Goal: Task Accomplishment & Management: Manage account settings

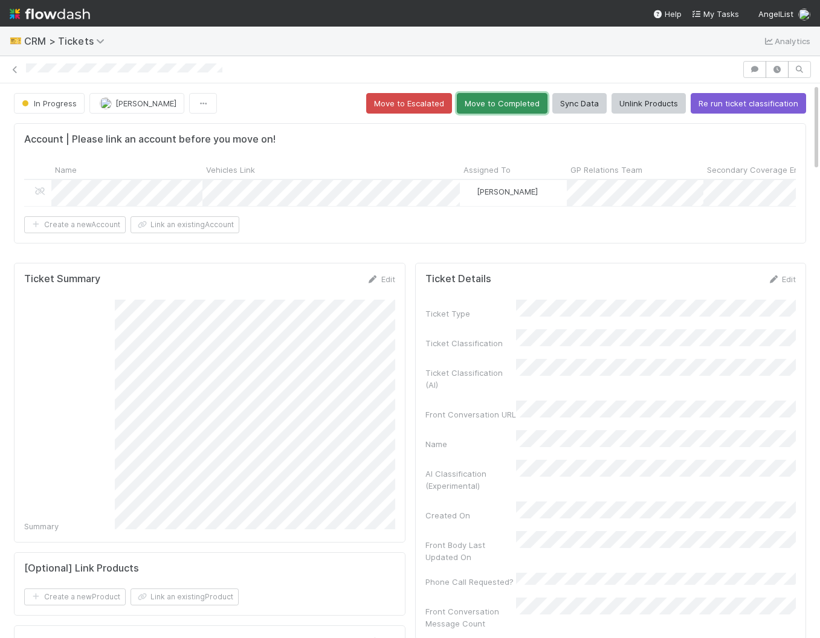
click at [500, 103] on button "Move to Completed" at bounding box center [502, 103] width 91 height 21
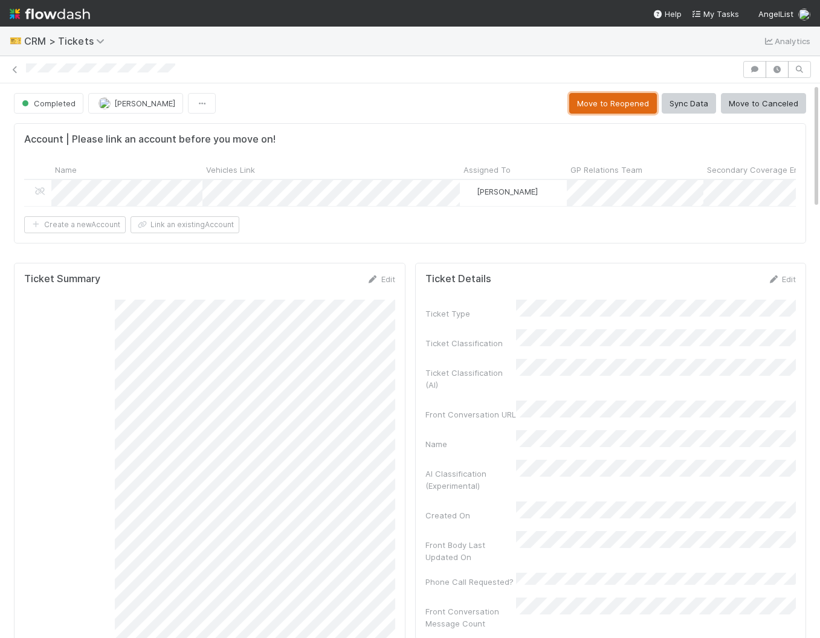
click at [622, 99] on button "Move to Reopened" at bounding box center [613, 103] width 88 height 21
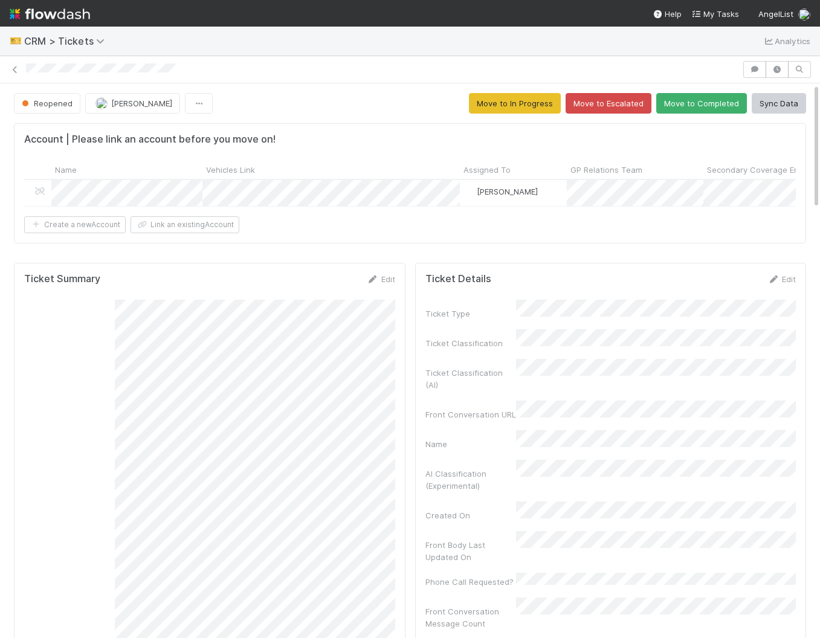
click at [474, 105] on div "Reopened Amy Saks Move to In Progress Move to Escalated Move to Completed Sync …" at bounding box center [410, 103] width 792 height 21
drag, startPoint x: 514, startPoint y: 109, endPoint x: 483, endPoint y: 117, distance: 32.5
click at [514, 109] on button "Move to In Progress" at bounding box center [515, 103] width 92 height 21
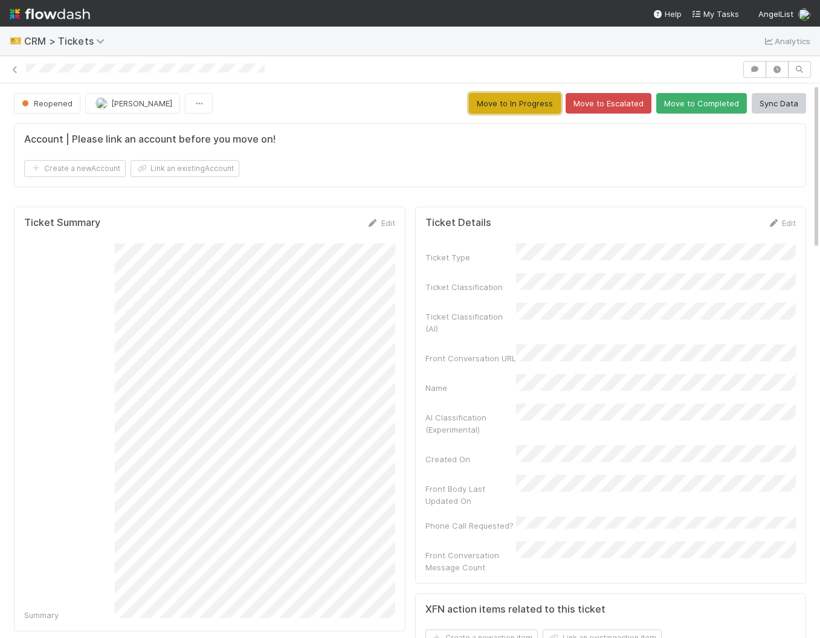
click at [539, 101] on button "Move to In Progress" at bounding box center [515, 103] width 92 height 21
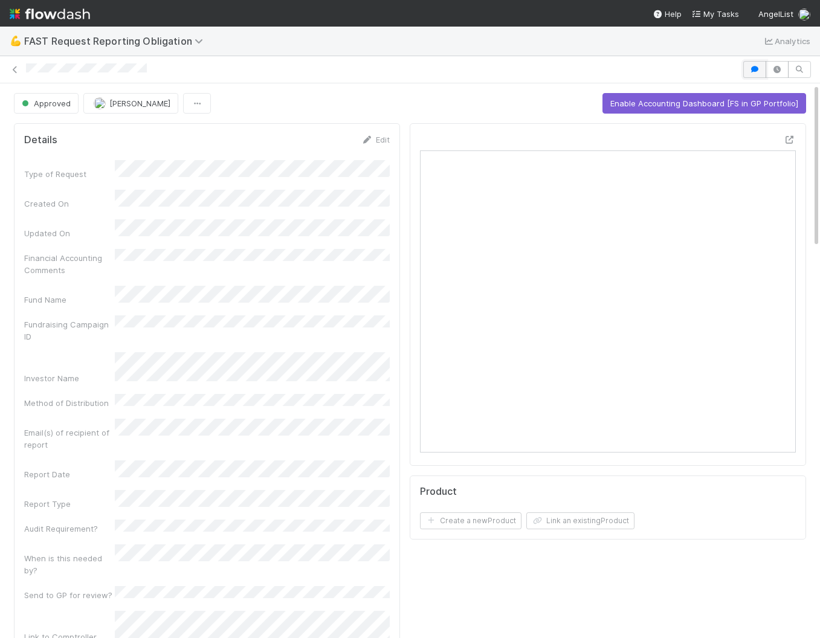
click at [755, 66] on icon "button" at bounding box center [755, 69] width 12 height 7
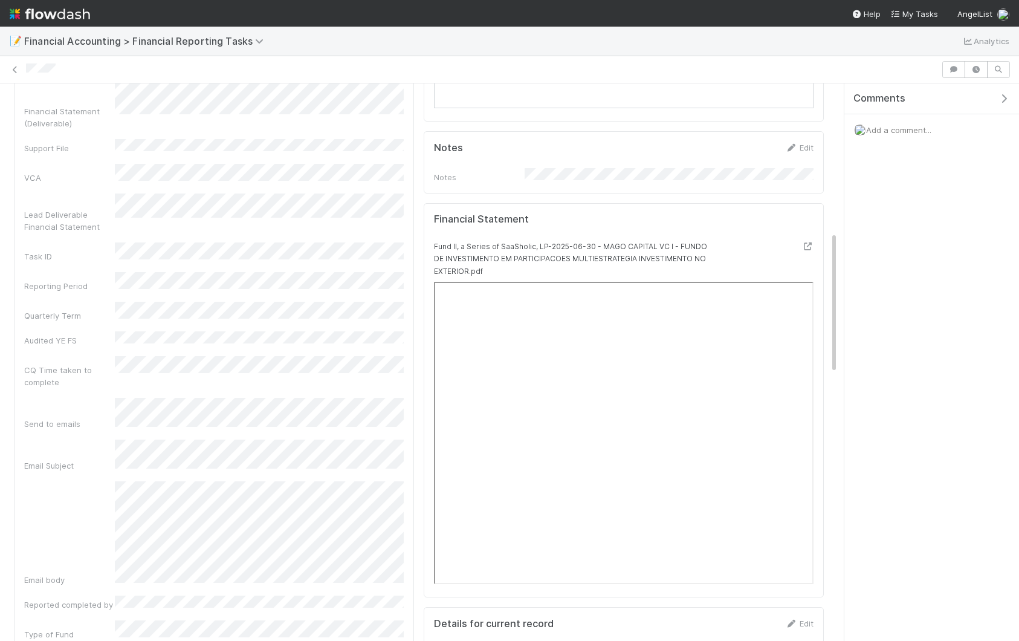
scroll to position [580, 0]
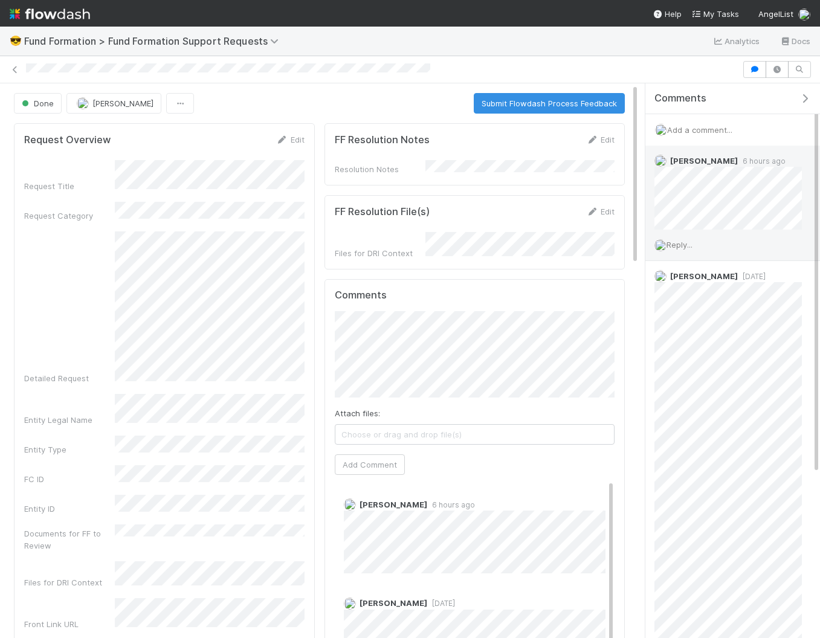
click at [680, 241] on span "Reply..." at bounding box center [680, 245] width 26 height 10
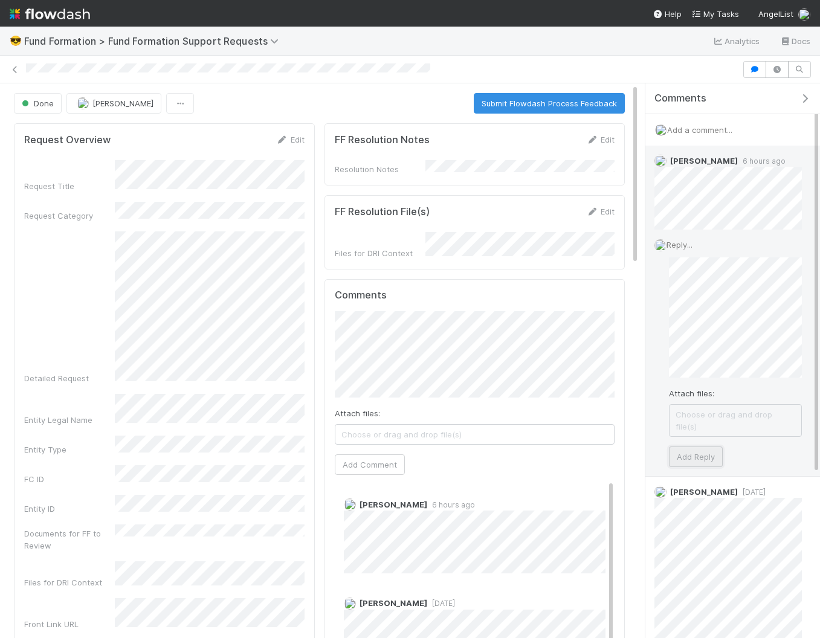
click at [691, 447] on button "Add Reply" at bounding box center [696, 457] width 54 height 21
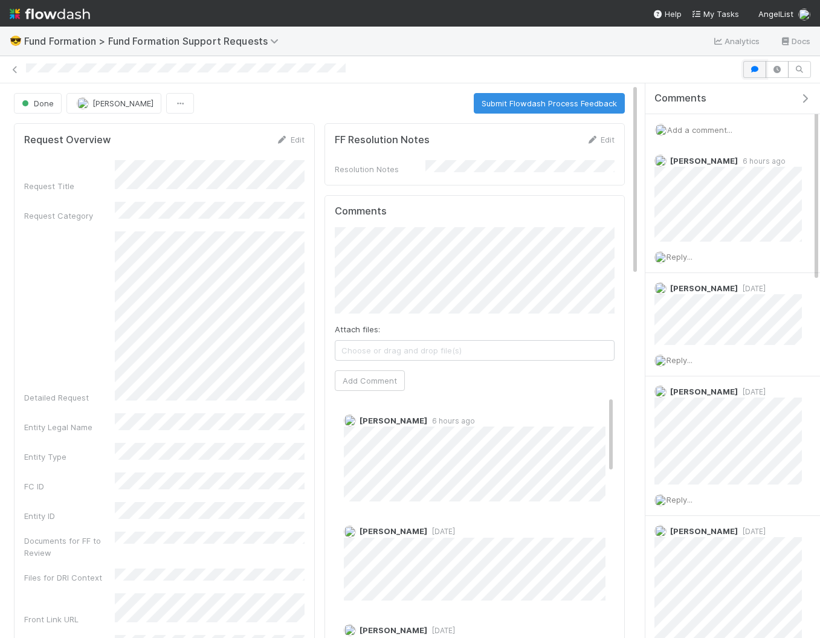
click at [754, 71] on icon "button" at bounding box center [755, 69] width 12 height 7
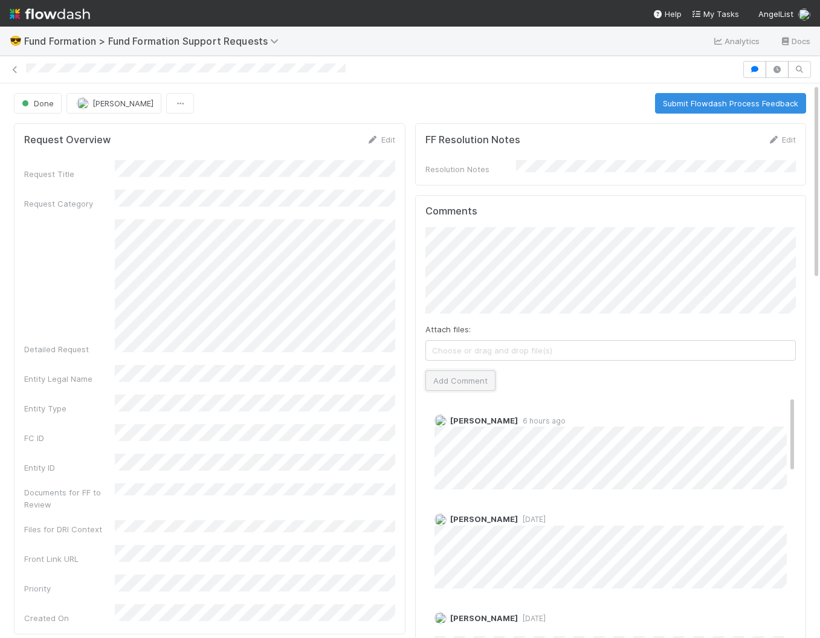
drag, startPoint x: 483, startPoint y: 377, endPoint x: 473, endPoint y: 378, distance: 10.3
click at [482, 378] on button "Add Comment" at bounding box center [460, 380] width 70 height 21
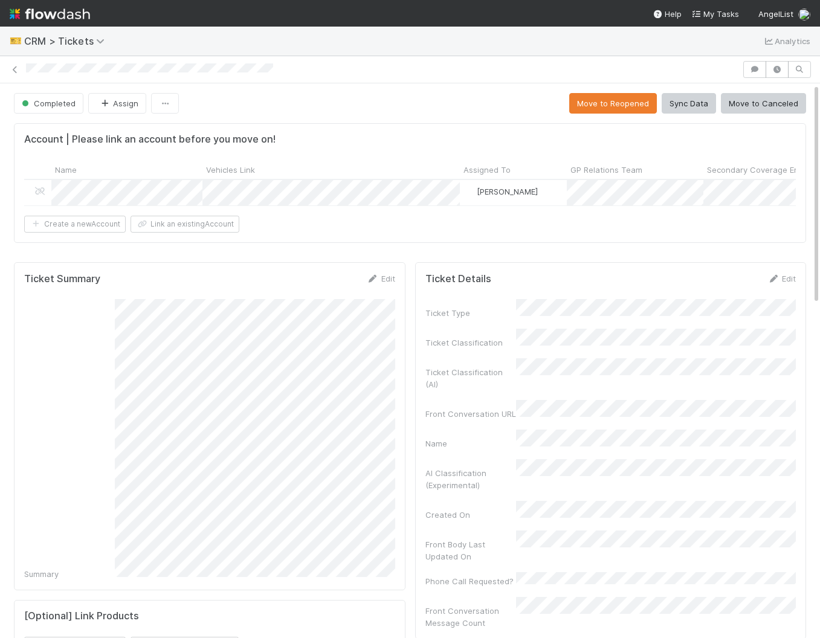
click at [111, 100] on button "Assign" at bounding box center [117, 103] width 58 height 21
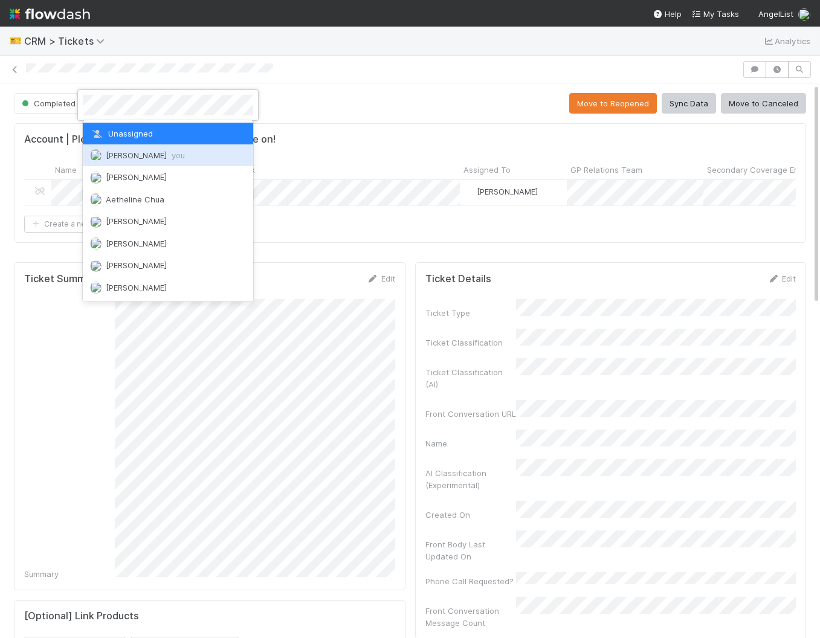
click at [114, 153] on span "Amy Saks you" at bounding box center [145, 155] width 79 height 10
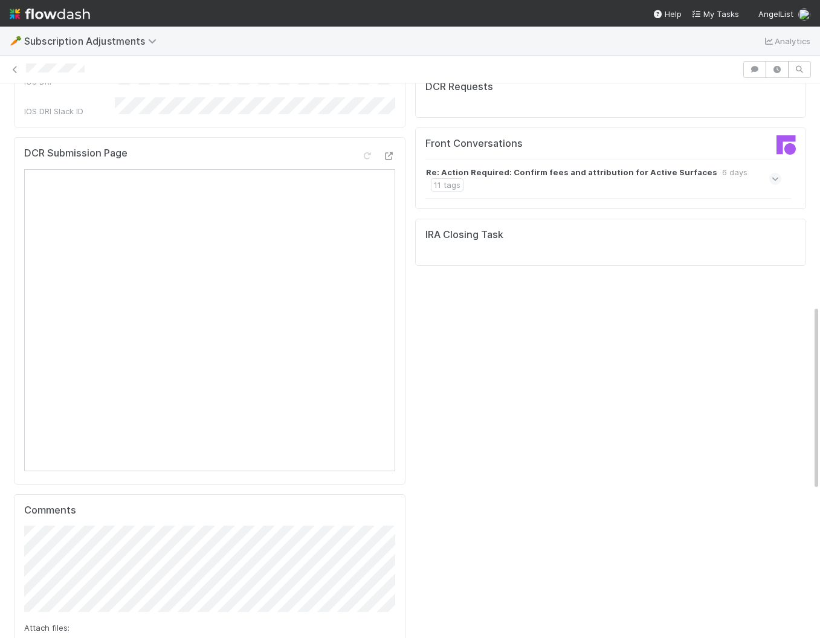
scroll to position [664, 0]
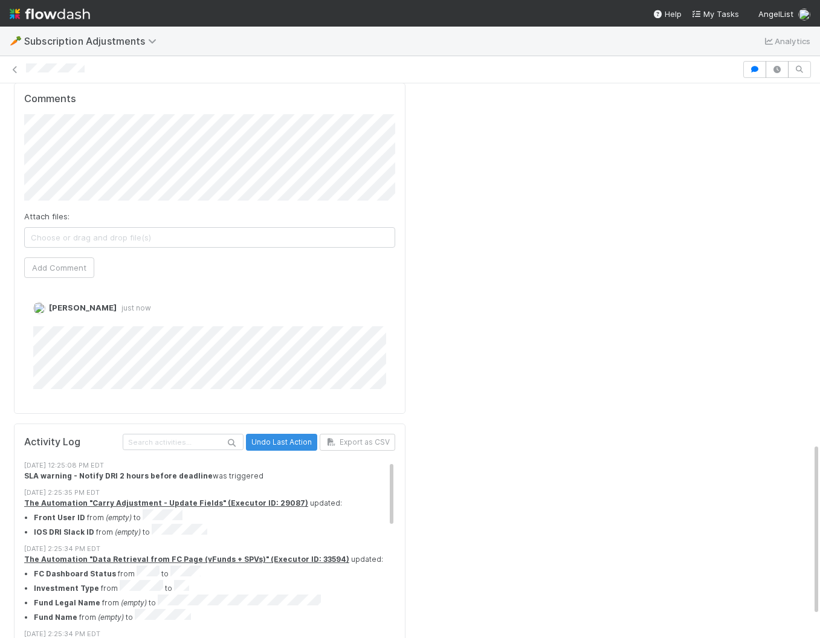
scroll to position [956, 0]
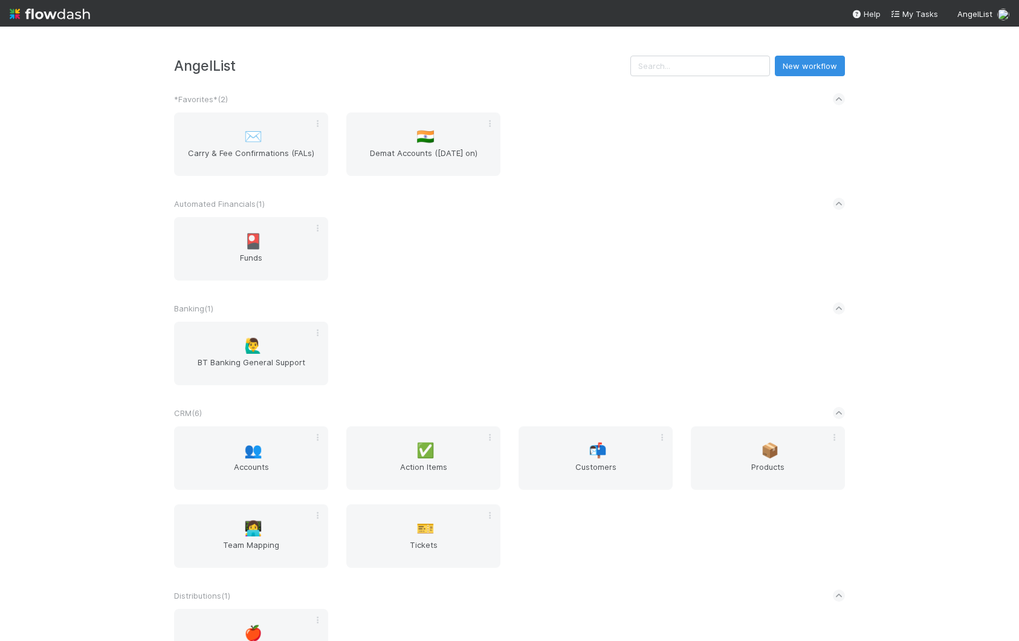
click at [88, 187] on div "AngelList New workflow *Favorites* ( 2 ) ✉️ Carry & Fee Confirmations (FALs) 🇮🇳…" at bounding box center [509, 334] width 1019 height 614
click at [284, 444] on div "👥 Accounts" at bounding box center [251, 457] width 154 height 63
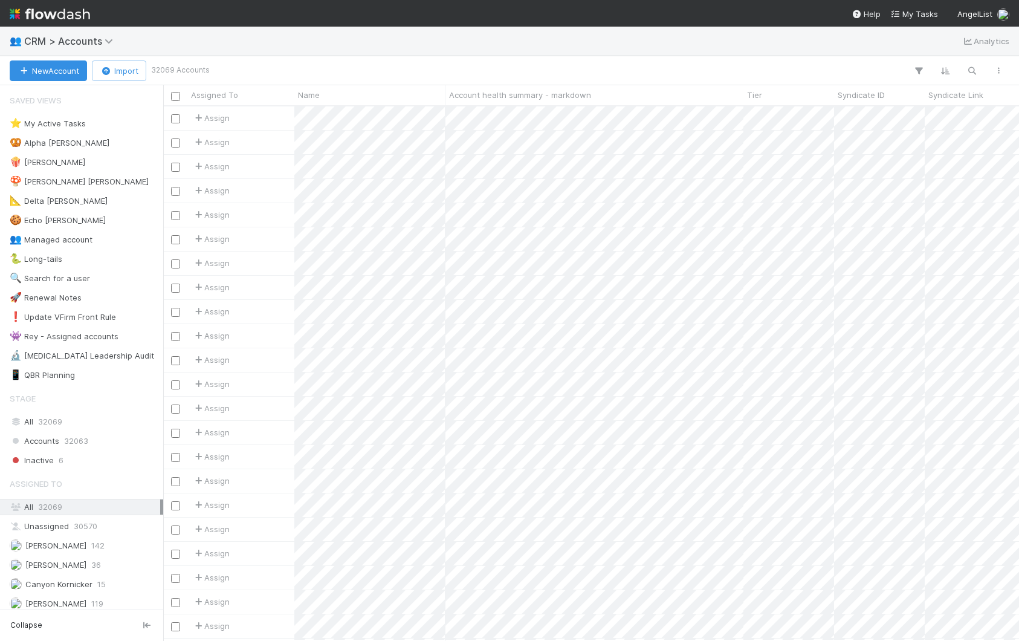
scroll to position [0, 1]
click at [354, 60] on div "New Account Import 32069 Accounts" at bounding box center [509, 70] width 1019 height 29
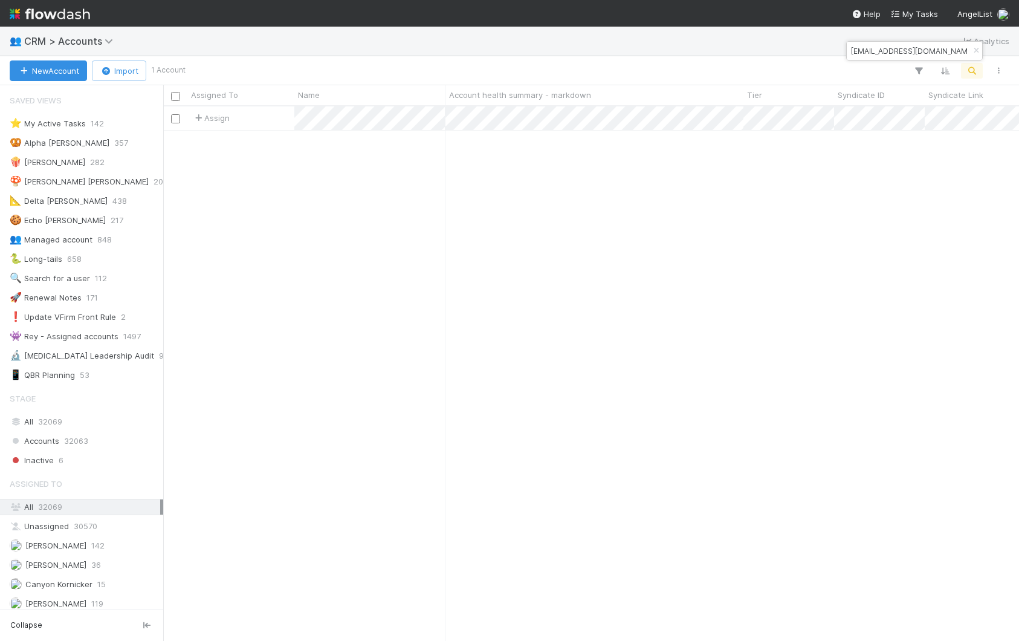
scroll to position [534, 856]
type input "avidzurlo@gmail.com"
drag, startPoint x: 683, startPoint y: 153, endPoint x: 676, endPoint y: 143, distance: 12.6
click at [680, 153] on div at bounding box center [509, 320] width 1019 height 641
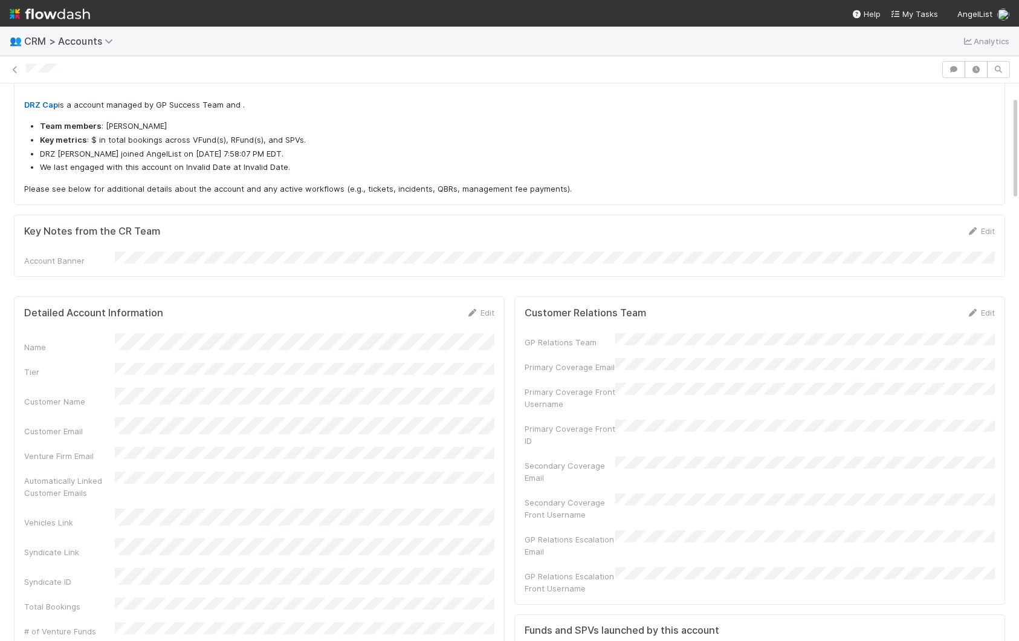
scroll to position [69, 0]
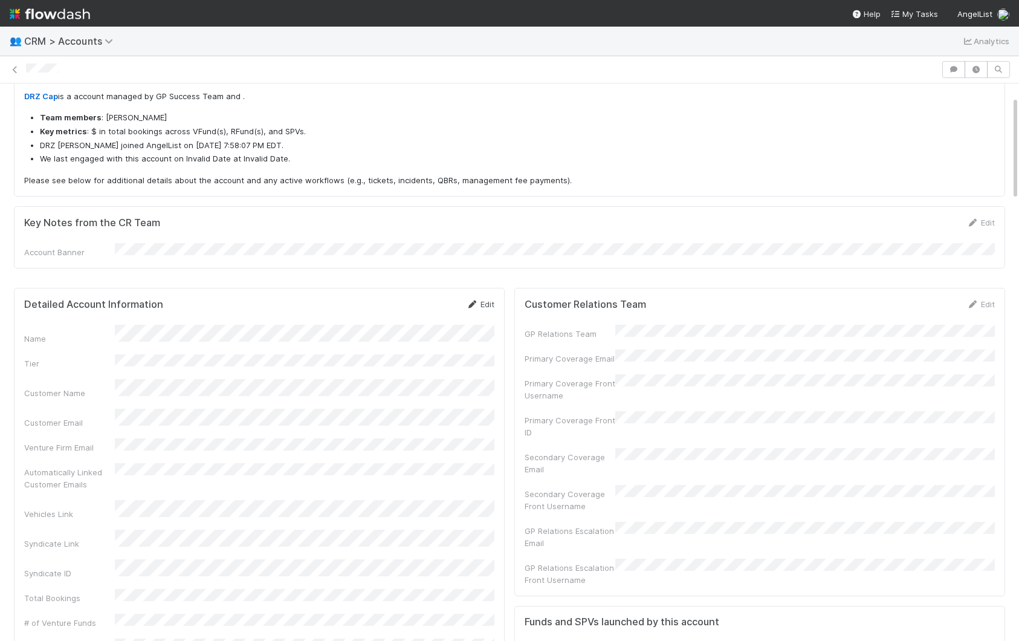
click at [486, 299] on link "Edit" at bounding box center [480, 304] width 28 height 10
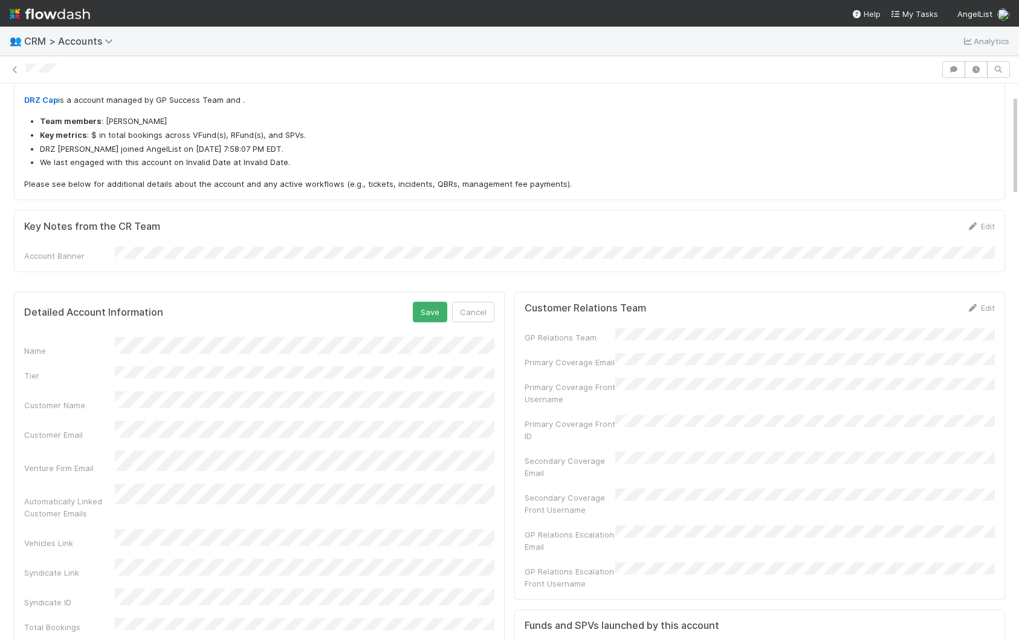
scroll to position [63, 0]
click at [430, 309] on button "Save" at bounding box center [430, 315] width 34 height 21
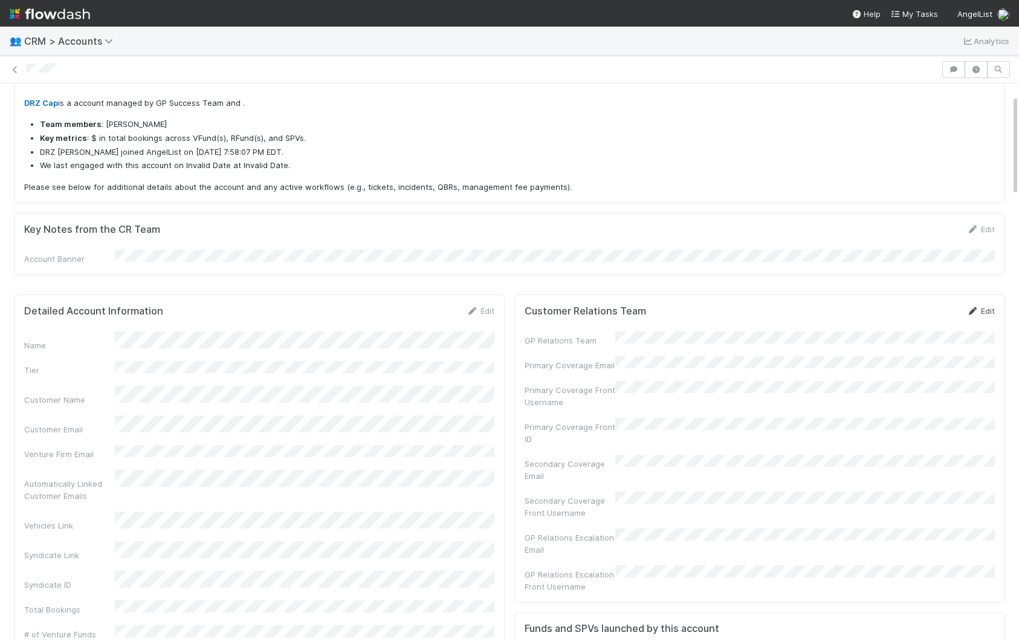
click at [987, 308] on link "Edit" at bounding box center [980, 311] width 28 height 10
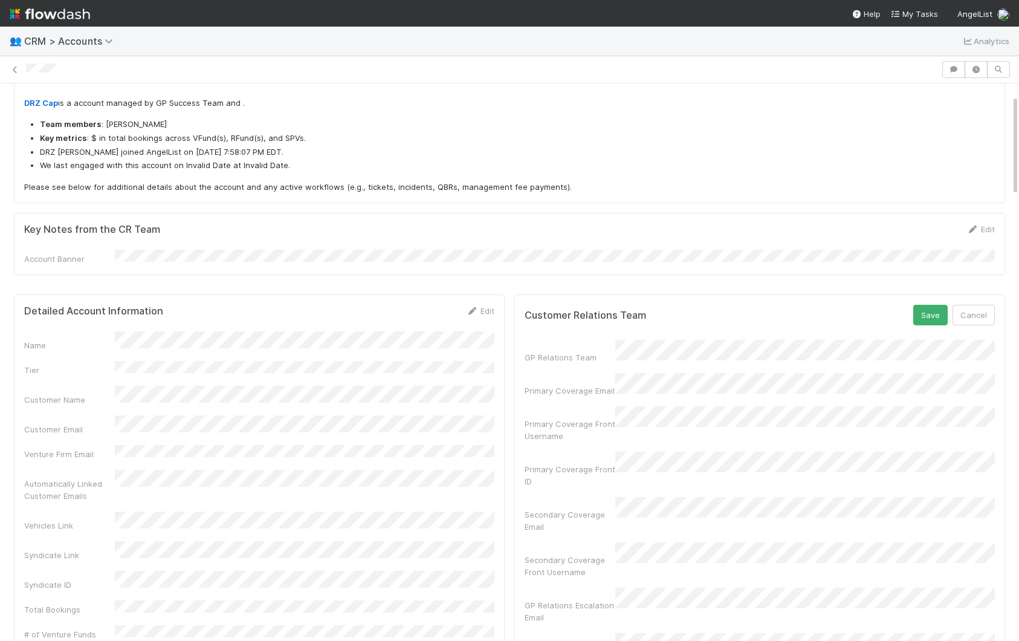
click at [706, 390] on div "GP Relations Team Primary Coverage Email Primary Coverage Front Username Primar…" at bounding box center [760, 504] width 470 height 329
click at [913, 305] on button "Save" at bounding box center [930, 315] width 34 height 21
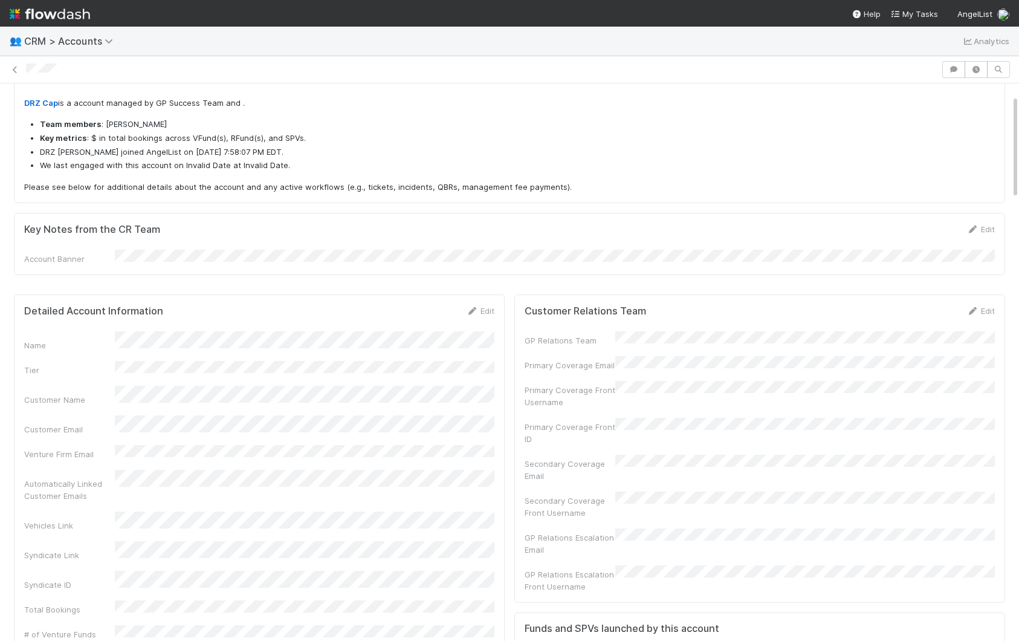
drag, startPoint x: 481, startPoint y: 310, endPoint x: 369, endPoint y: 323, distance: 112.6
click at [481, 310] on link "Edit" at bounding box center [480, 311] width 28 height 10
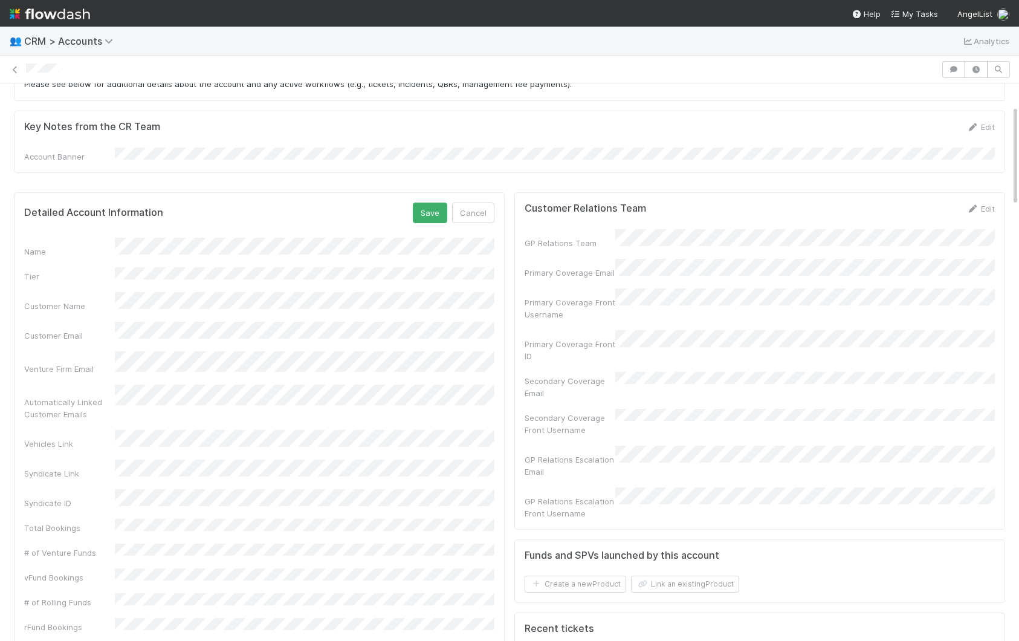
scroll to position [119, 0]
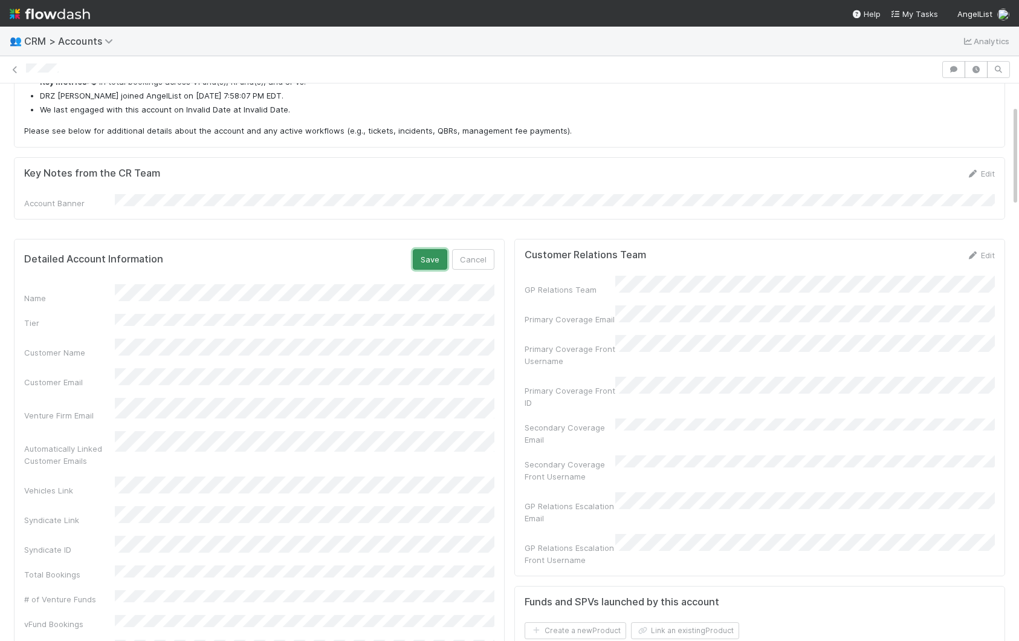
drag, startPoint x: 440, startPoint y: 257, endPoint x: 299, endPoint y: 264, distance: 141.0
click at [440, 257] on button "Save" at bounding box center [430, 259] width 34 height 21
